Goal: Task Accomplishment & Management: Use online tool/utility

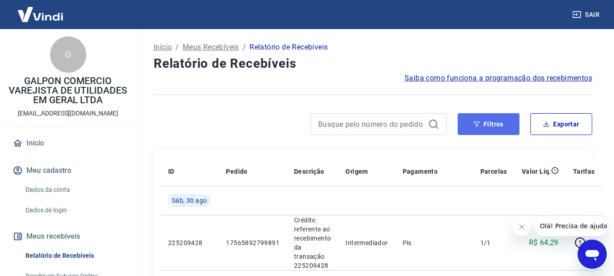
click at [492, 126] on button "Filtros" at bounding box center [488, 124] width 62 height 22
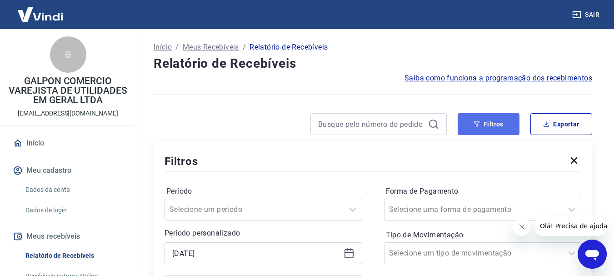
click at [473, 122] on icon "button" at bounding box center [476, 124] width 6 height 6
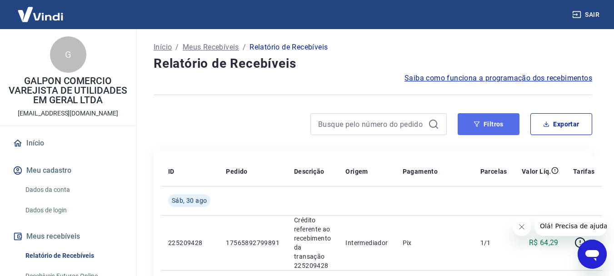
click at [485, 121] on button "Filtros" at bounding box center [488, 124] width 62 height 22
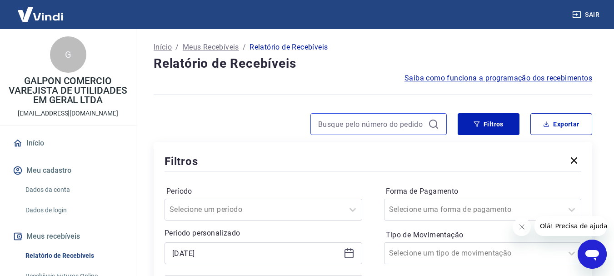
click at [396, 125] on input at bounding box center [371, 124] width 106 height 14
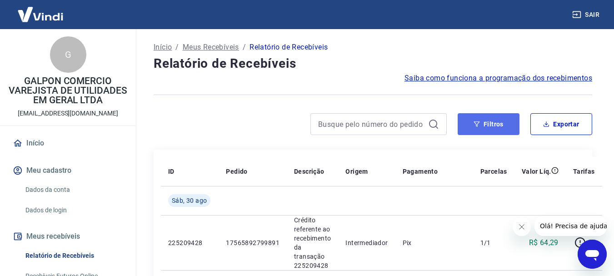
click at [491, 120] on button "Filtros" at bounding box center [488, 124] width 62 height 22
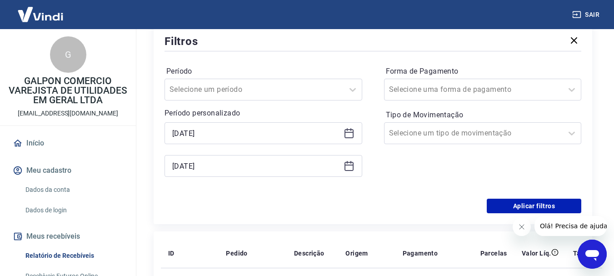
scroll to position [136, 0]
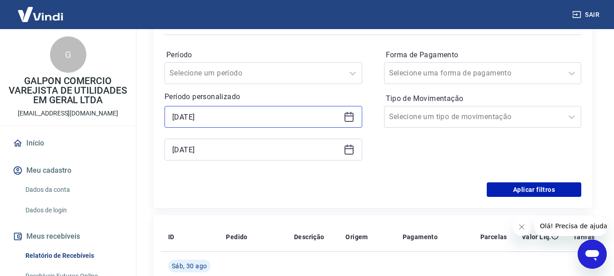
click at [273, 121] on input "[DATE]" at bounding box center [256, 117] width 168 height 14
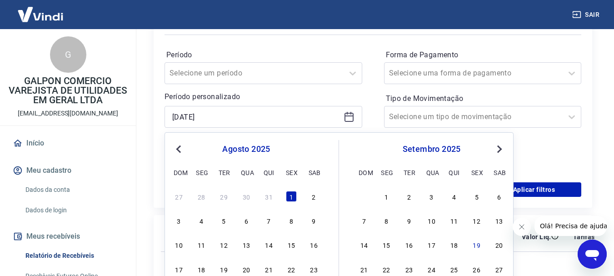
click at [179, 148] on span "Previous Month" at bounding box center [179, 149] width 0 height 10
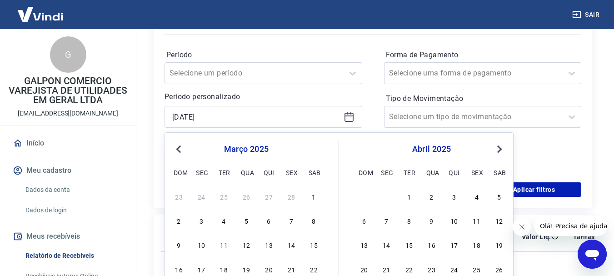
click at [179, 148] on span "Previous Month" at bounding box center [179, 149] width 0 height 10
drag, startPoint x: 247, startPoint y: 196, endPoint x: 430, endPoint y: 159, distance: 187.2
click at [246, 196] on div "1" at bounding box center [246, 196] width 11 height 11
type input "[DATE]"
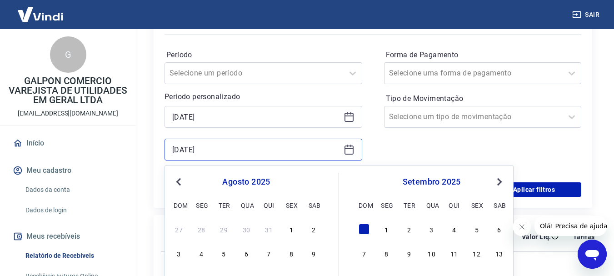
click at [283, 152] on input "[DATE]" at bounding box center [256, 150] width 168 height 14
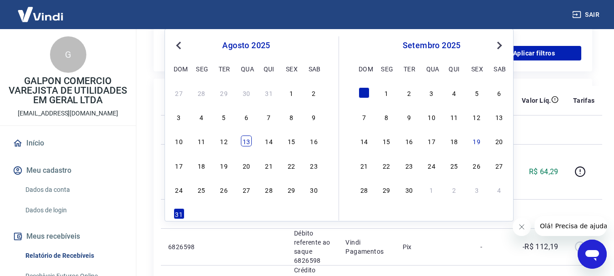
scroll to position [227, 0]
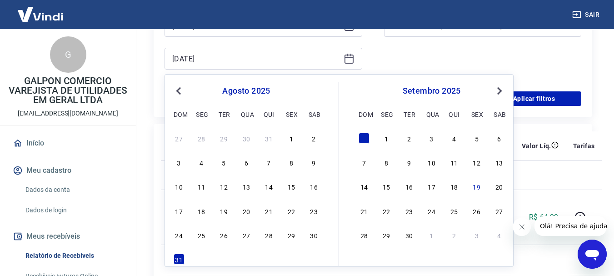
click at [179, 93] on span "Previous Month" at bounding box center [179, 90] width 0 height 10
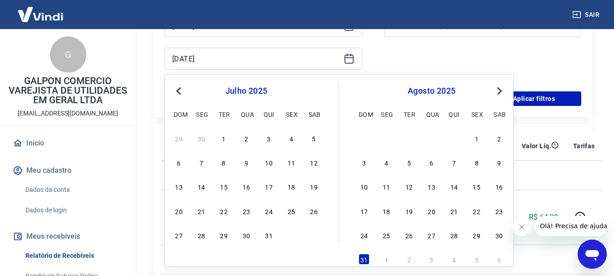
click at [179, 93] on span "Previous Month" at bounding box center [179, 90] width 0 height 10
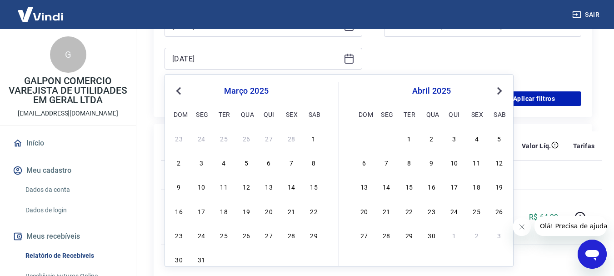
click at [179, 93] on span "Previous Month" at bounding box center [179, 90] width 0 height 10
click at [288, 235] on div "31" at bounding box center [291, 234] width 11 height 11
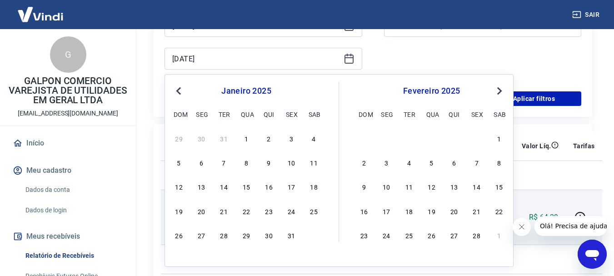
type input "[DATE]"
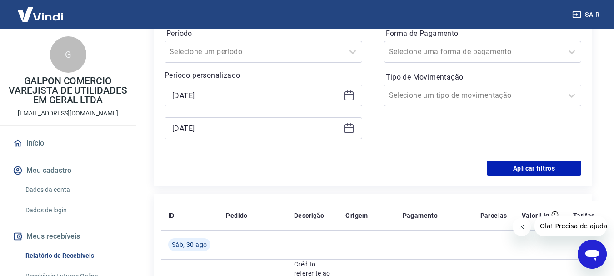
scroll to position [136, 0]
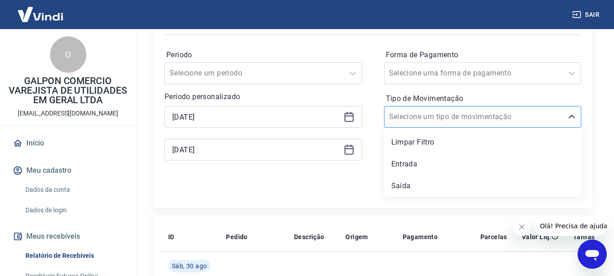
click at [422, 120] on input "Tipo de Movimentação" at bounding box center [435, 116] width 92 height 11
click at [365, 169] on div "Período Selecione um período Período personalizado Selected date: [DATE] [DATE]…" at bounding box center [372, 109] width 417 height 145
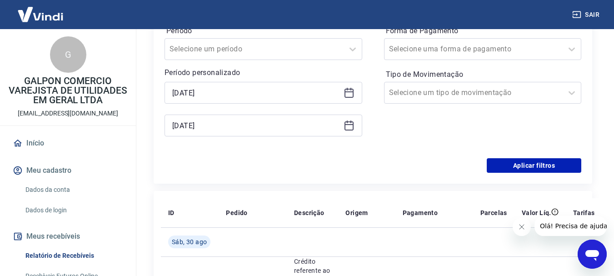
scroll to position [182, 0]
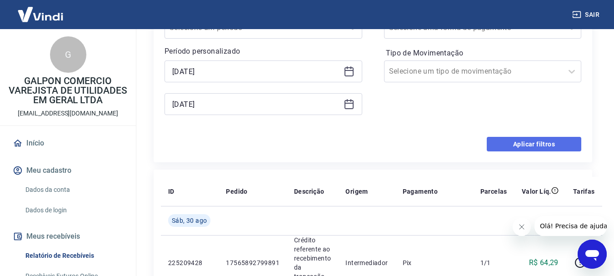
click at [526, 143] on button "Aplicar filtros" at bounding box center [533, 144] width 94 height 15
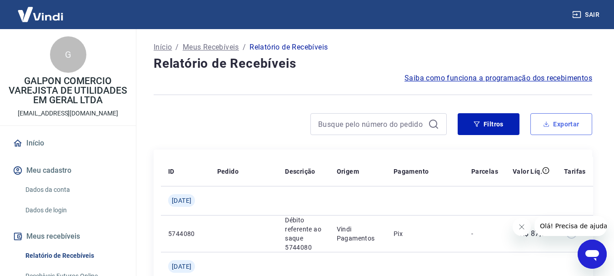
click at [555, 120] on button "Exportar" at bounding box center [561, 124] width 62 height 22
type input "[DATE]"
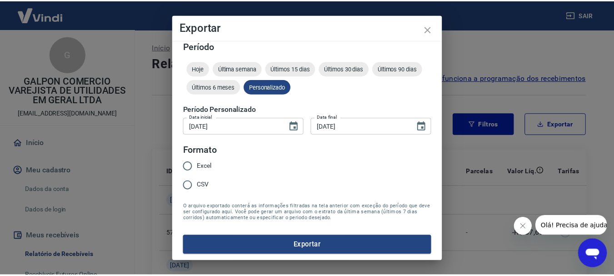
scroll to position [8, 0]
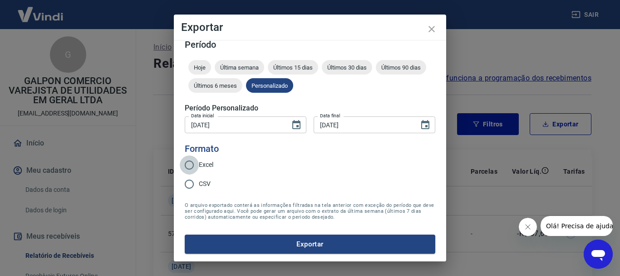
click at [187, 165] on input "Excel" at bounding box center [189, 164] width 19 height 19
radio input "true"
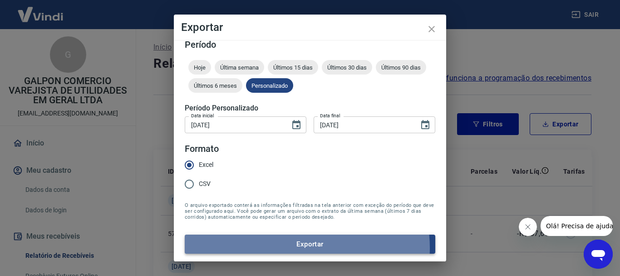
click at [303, 248] on button "Exportar" at bounding box center [310, 243] width 251 height 19
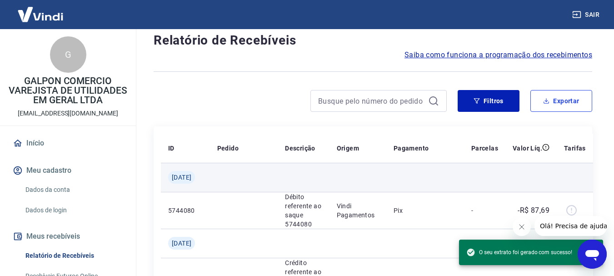
scroll to position [45, 0]
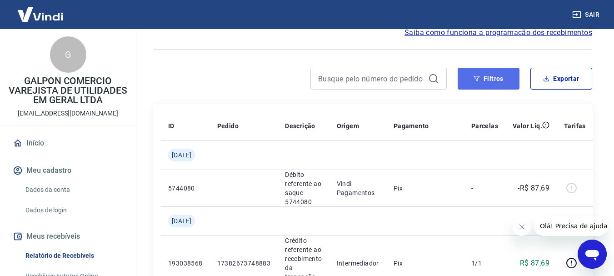
click at [492, 76] on button "Filtros" at bounding box center [488, 79] width 62 height 22
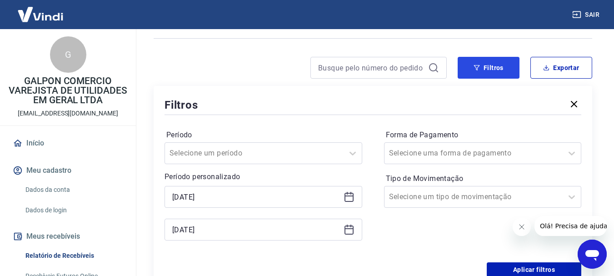
scroll to position [136, 0]
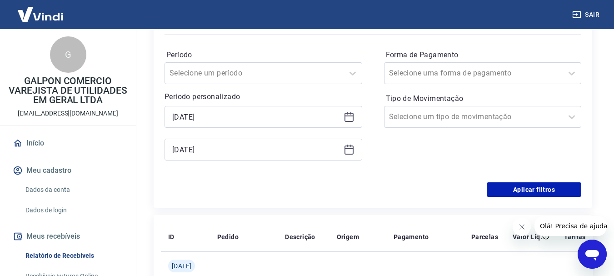
click at [346, 120] on icon at bounding box center [348, 116] width 11 height 11
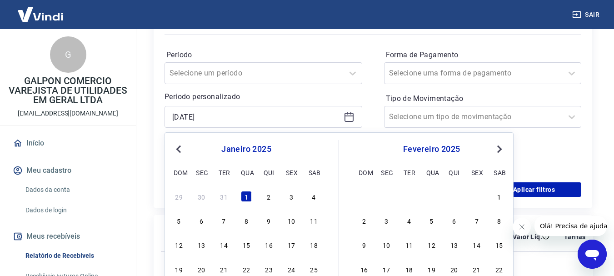
click at [501, 151] on button "Next Month" at bounding box center [499, 149] width 11 height 11
click at [311, 194] on div "1" at bounding box center [313, 196] width 11 height 11
type input "[DATE]"
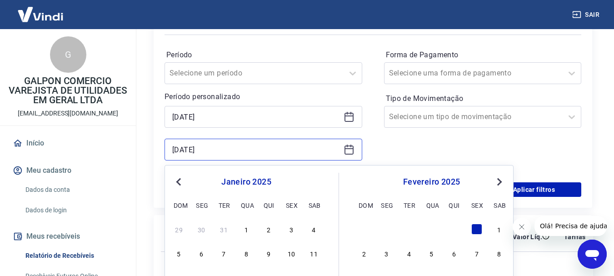
click at [252, 152] on input "[DATE]" at bounding box center [256, 150] width 168 height 14
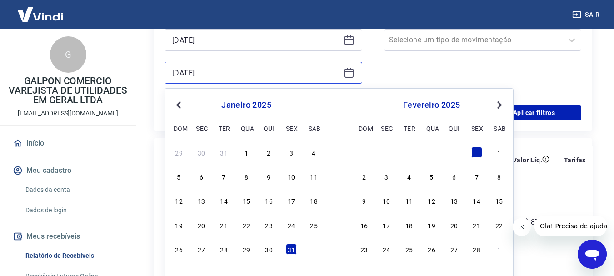
scroll to position [227, 0]
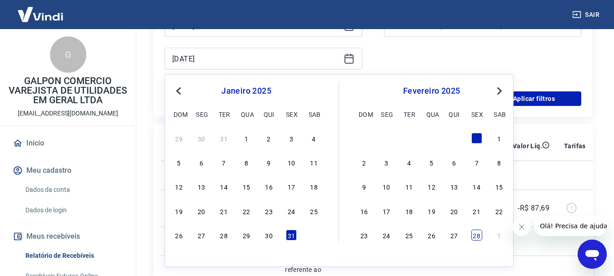
click at [478, 238] on div "28" at bounding box center [476, 234] width 11 height 11
type input "[DATE]"
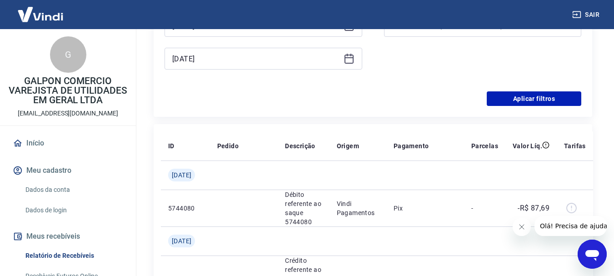
scroll to position [182, 0]
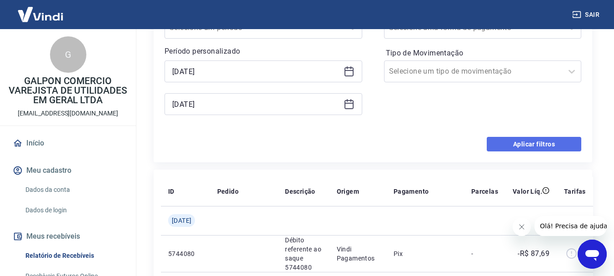
click at [526, 144] on button "Aplicar filtros" at bounding box center [533, 144] width 94 height 15
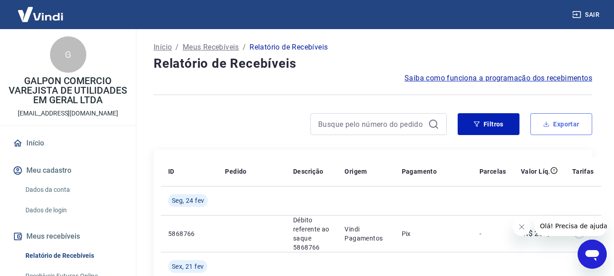
click at [572, 131] on button "Exportar" at bounding box center [561, 124] width 62 height 22
type input "[DATE]"
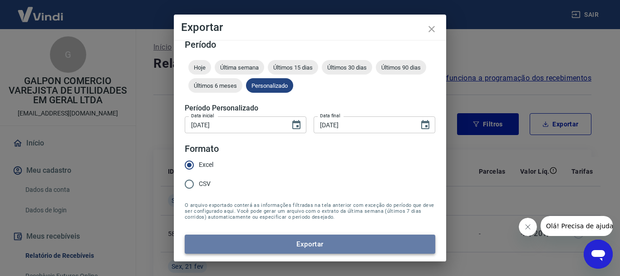
click at [320, 243] on button "Exportar" at bounding box center [310, 243] width 251 height 19
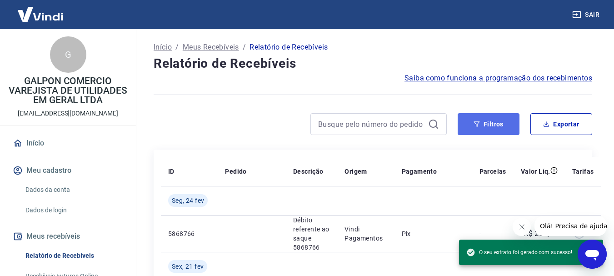
click at [482, 123] on button "Filtros" at bounding box center [488, 124] width 62 height 22
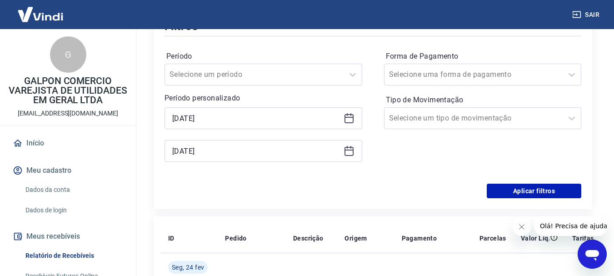
scroll to position [136, 0]
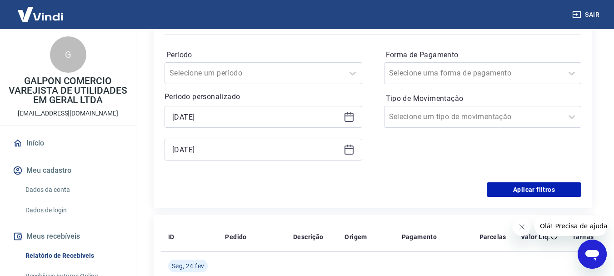
click at [349, 116] on icon at bounding box center [348, 115] width 9 height 1
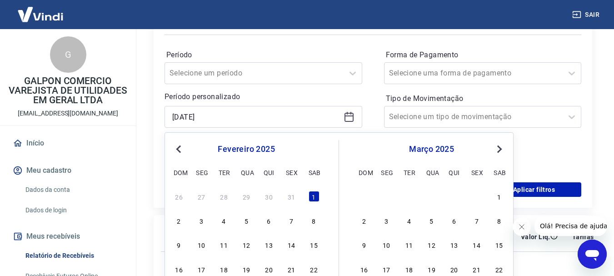
click at [498, 150] on span "Next Month" at bounding box center [498, 149] width 0 height 10
click at [312, 193] on div "1" at bounding box center [313, 196] width 11 height 11
type input "[DATE]"
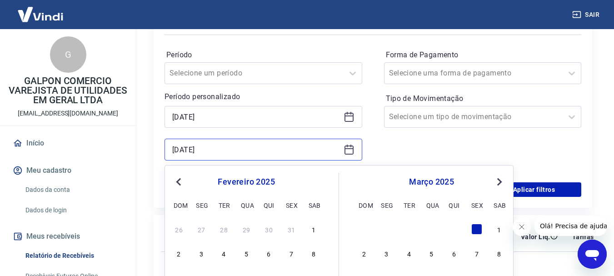
click at [290, 149] on input "[DATE]" at bounding box center [256, 150] width 168 height 14
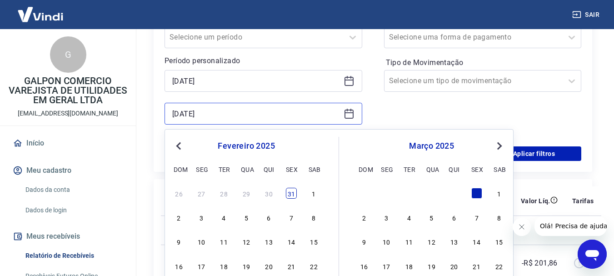
scroll to position [227, 0]
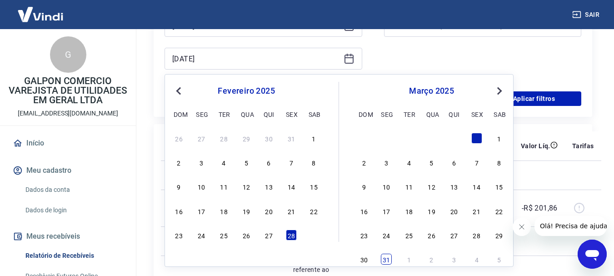
click at [383, 256] on div "31" at bounding box center [386, 258] width 11 height 11
type input "[DATE]"
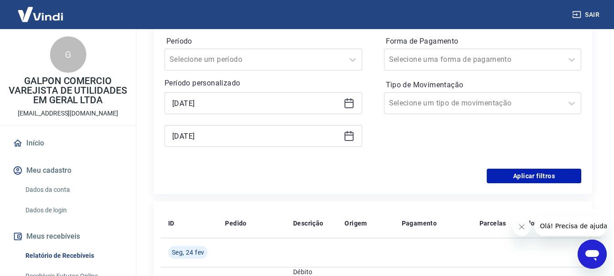
scroll to position [136, 0]
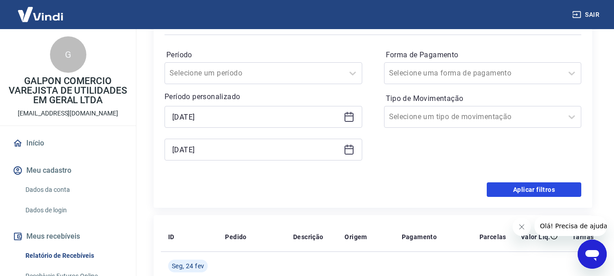
drag, startPoint x: 519, startPoint y: 189, endPoint x: 373, endPoint y: 164, distance: 147.9
click at [519, 189] on button "Aplicar filtros" at bounding box center [533, 189] width 94 height 15
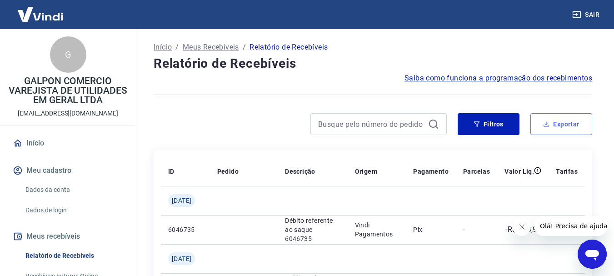
click at [557, 122] on button "Exportar" at bounding box center [561, 124] width 62 height 22
type input "[DATE]"
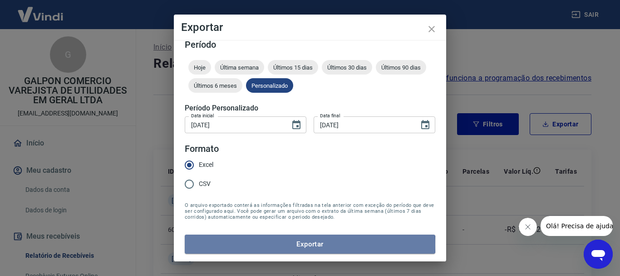
click at [310, 244] on button "Exportar" at bounding box center [310, 243] width 251 height 19
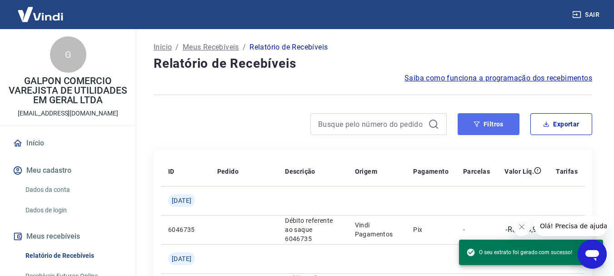
click at [485, 127] on button "Filtros" at bounding box center [488, 124] width 62 height 22
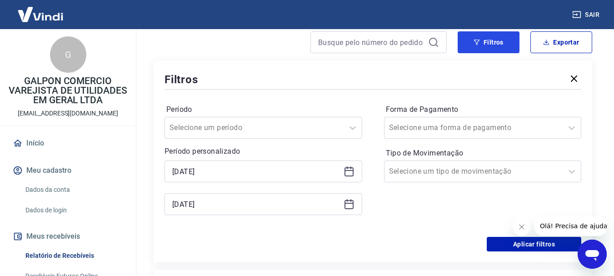
scroll to position [91, 0]
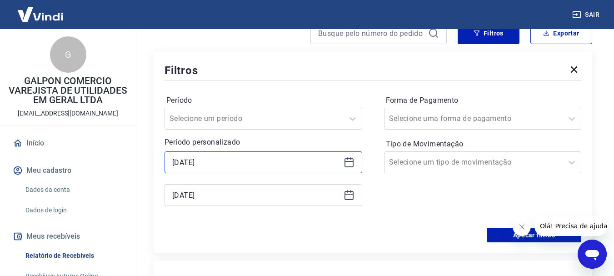
click at [253, 167] on input "[DATE]" at bounding box center [256, 162] width 168 height 14
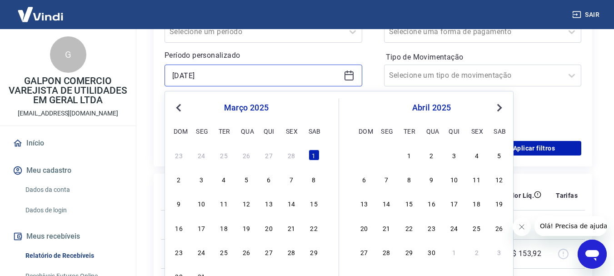
scroll to position [182, 0]
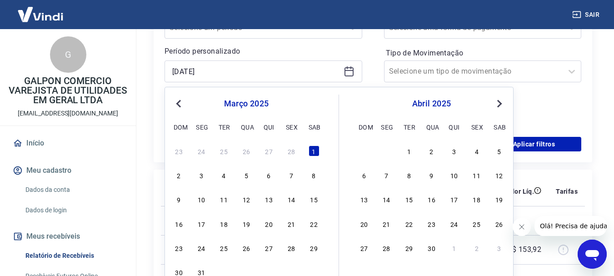
click at [179, 102] on span "Previous Month" at bounding box center [179, 103] width 0 height 10
click at [501, 107] on button "Next Month" at bounding box center [499, 103] width 11 height 11
click at [223, 152] on div "1" at bounding box center [223, 150] width 11 height 11
type input "[DATE]"
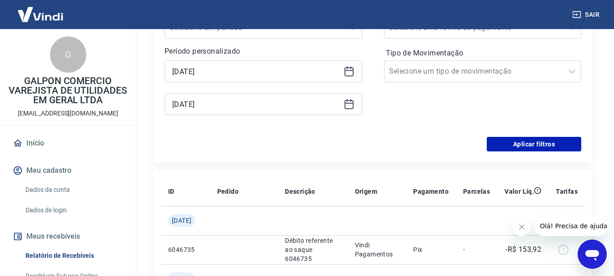
click at [264, 111] on div "[DATE]" at bounding box center [263, 104] width 198 height 22
click at [345, 105] on icon at bounding box center [348, 104] width 11 height 11
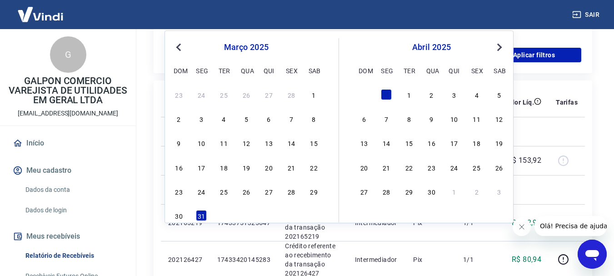
scroll to position [273, 0]
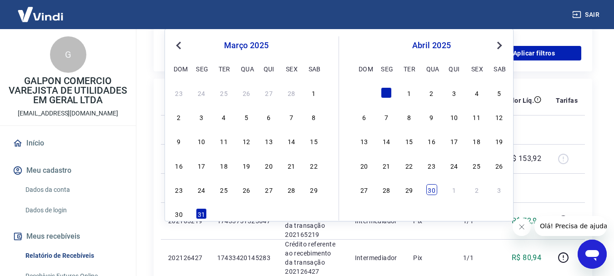
click at [430, 192] on div "30" at bounding box center [431, 189] width 11 height 11
type input "[DATE]"
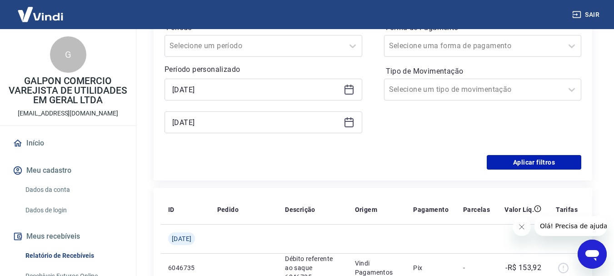
scroll to position [136, 0]
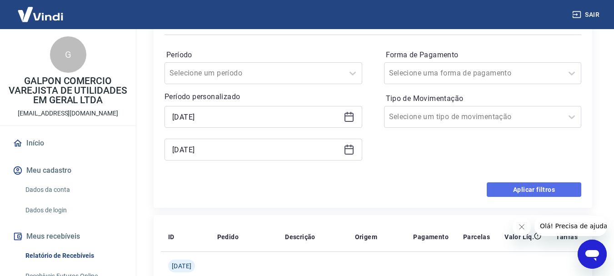
click at [536, 189] on button "Aplicar filtros" at bounding box center [533, 189] width 94 height 15
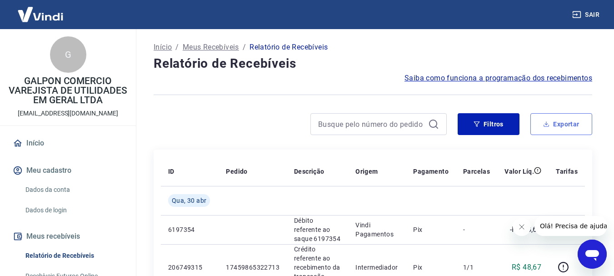
click at [556, 123] on button "Exportar" at bounding box center [561, 124] width 62 height 22
type input "[DATE]"
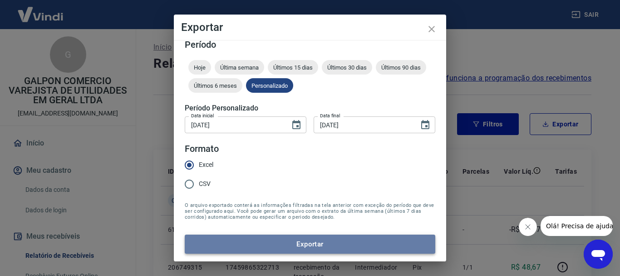
click at [319, 240] on button "Exportar" at bounding box center [310, 243] width 251 height 19
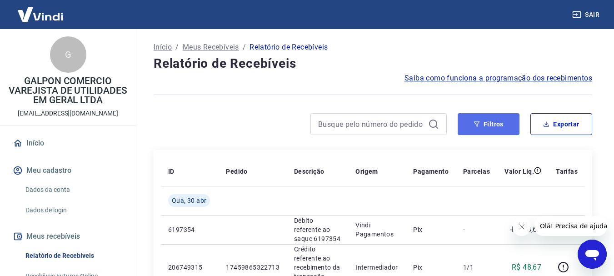
click at [486, 121] on button "Filtros" at bounding box center [488, 124] width 62 height 22
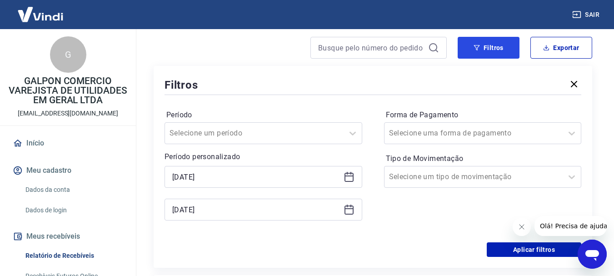
scroll to position [91, 0]
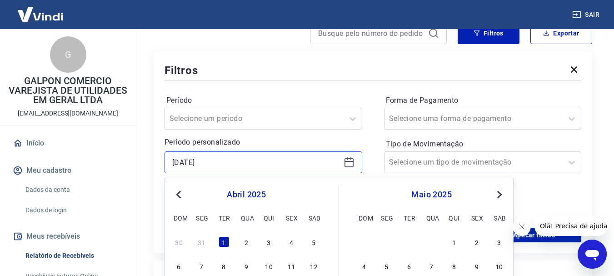
click at [303, 165] on input "[DATE]" at bounding box center [256, 162] width 168 height 14
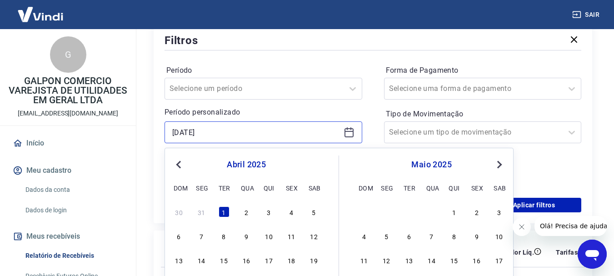
scroll to position [136, 0]
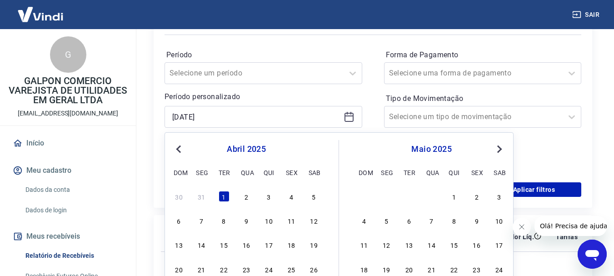
click at [498, 147] on span "Next Month" at bounding box center [498, 149] width 0 height 10
click at [270, 197] on div "1" at bounding box center [268, 196] width 11 height 11
type input "[DATE]"
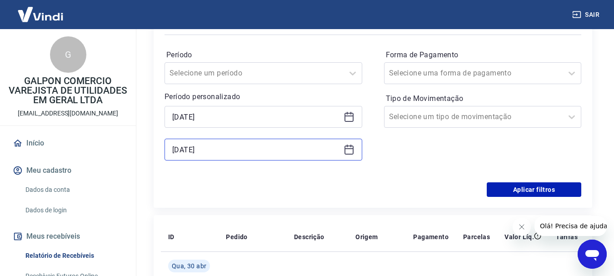
click at [258, 150] on input "[DATE]" at bounding box center [256, 150] width 168 height 14
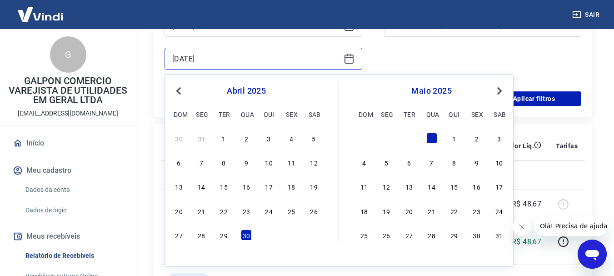
scroll to position [273, 0]
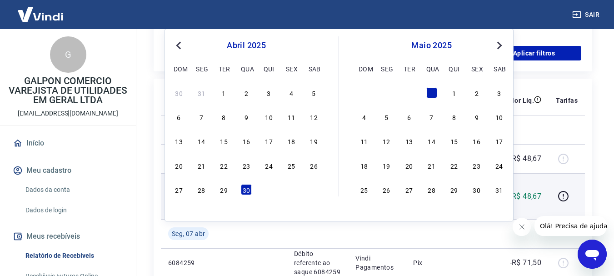
click at [498, 192] on div "31" at bounding box center [498, 189] width 11 height 11
type input "[DATE]"
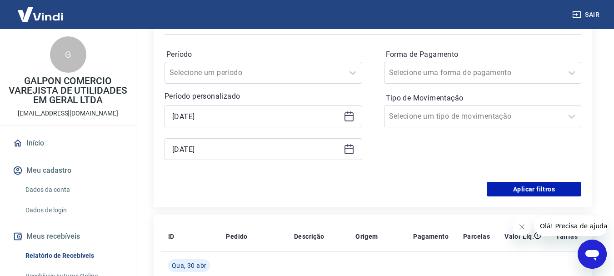
scroll to position [136, 0]
click at [550, 191] on button "Aplicar filtros" at bounding box center [533, 189] width 94 height 15
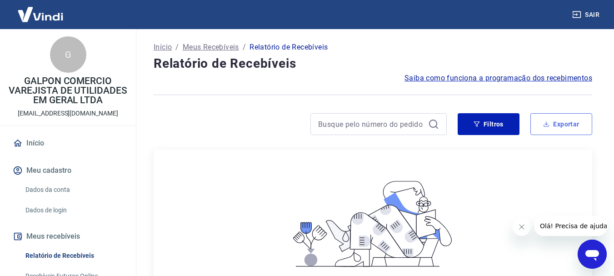
click at [565, 128] on button "Exportar" at bounding box center [561, 124] width 62 height 22
type input "[DATE]"
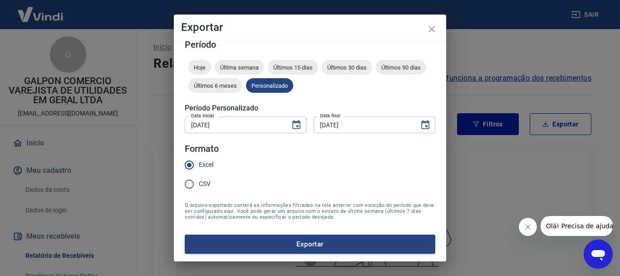
click at [307, 245] on button "Exportar" at bounding box center [310, 243] width 251 height 19
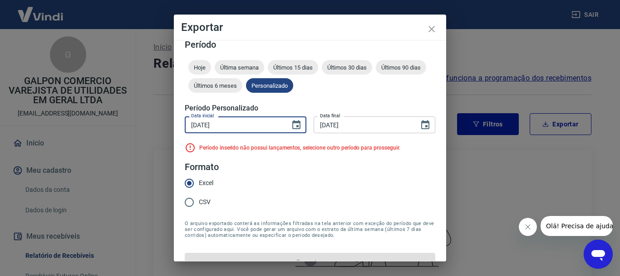
click at [276, 125] on input "[DATE]" at bounding box center [234, 124] width 99 height 17
click at [295, 126] on icon "Choose date, selected date is 1 de mai de 2025" at bounding box center [297, 124] width 8 height 9
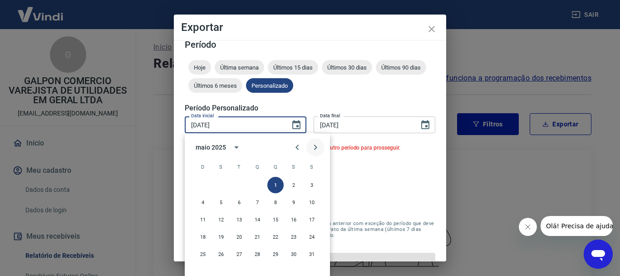
click at [319, 145] on icon "Next month" at bounding box center [315, 147] width 11 height 11
click at [203, 182] on button "1" at bounding box center [203, 185] width 16 height 16
type input "[DATE]"
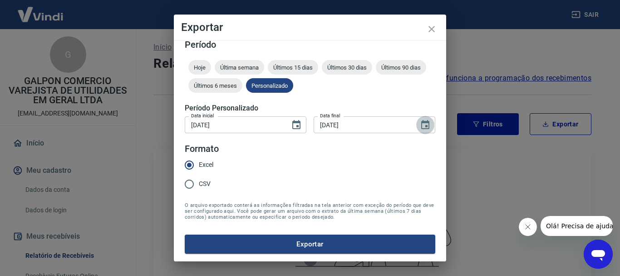
click at [420, 128] on icon "Choose date, selected date is 31 de mai de 2025" at bounding box center [425, 124] width 11 height 11
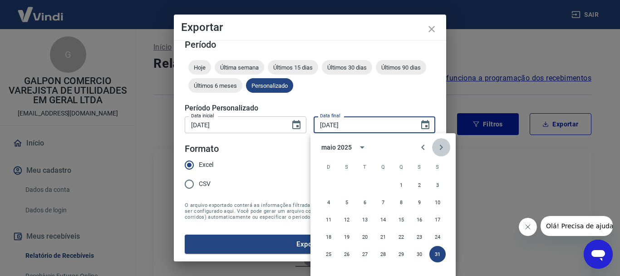
click at [442, 149] on icon "Next month" at bounding box center [441, 146] width 3 height 5
click at [352, 254] on button "30" at bounding box center [347, 254] width 16 height 16
type input "[DATE]"
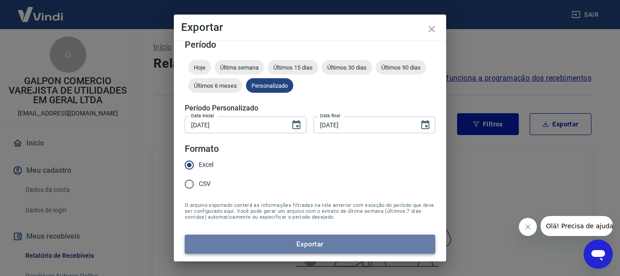
click at [312, 243] on button "Exportar" at bounding box center [310, 243] width 251 height 19
